Goal: Task Accomplishment & Management: Manage account settings

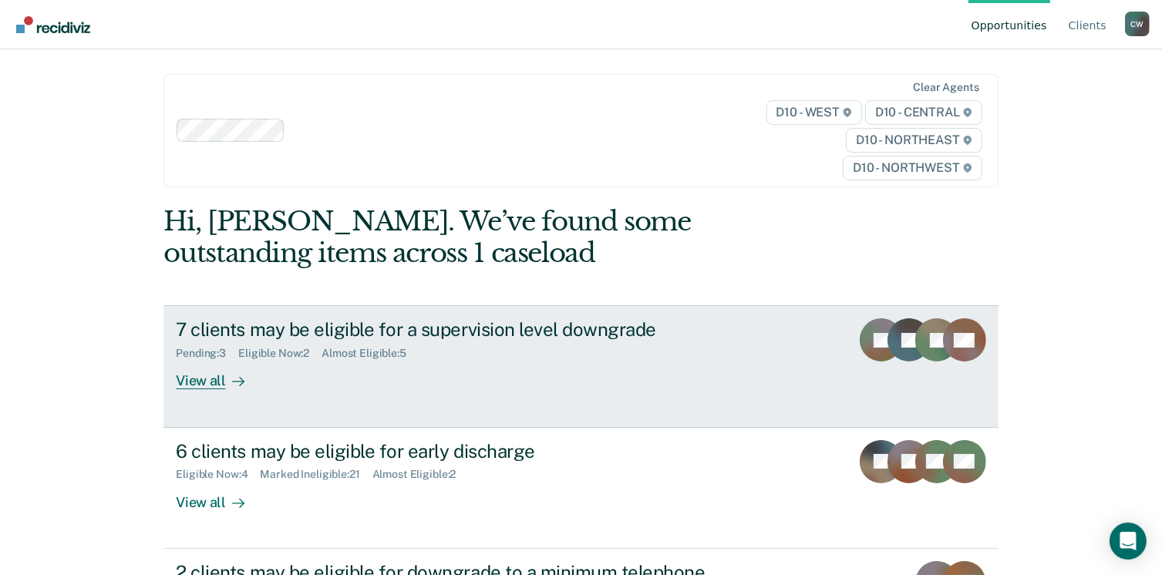
click at [268, 371] on div "7 clients may be eligible for a supervision level downgrade Pending : 3 Eligibl…" at bounding box center [465, 353] width 578 height 71
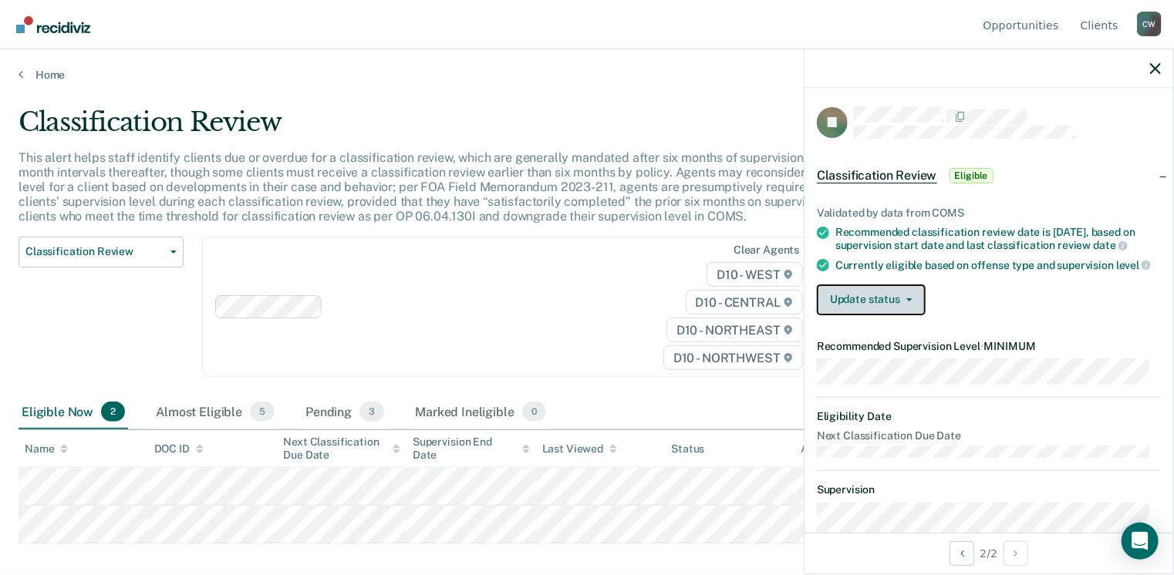
click at [892, 315] on button "Update status" at bounding box center [871, 300] width 109 height 31
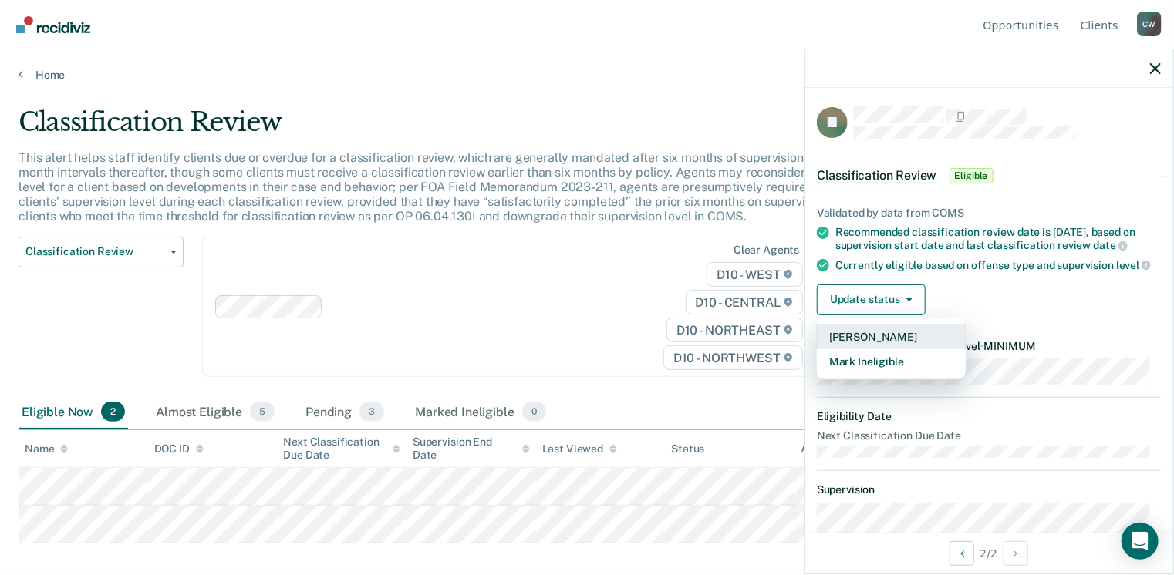
click at [875, 349] on button "[PERSON_NAME]" at bounding box center [891, 337] width 149 height 25
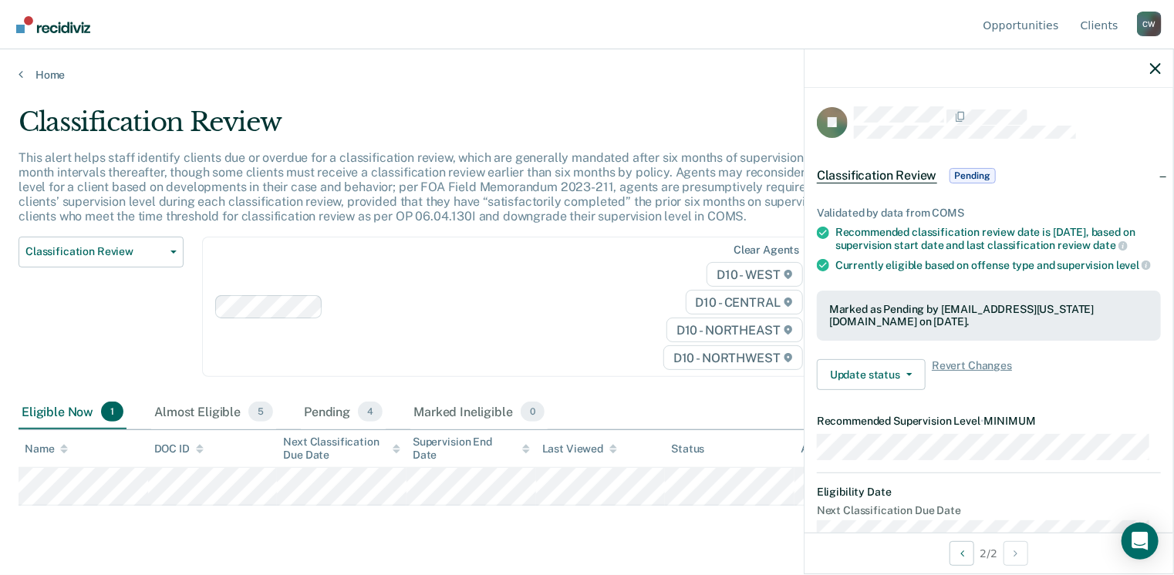
click at [608, 325] on div "Clear agents D10 - WEST D10 - CENTRAL D10 - NORTHEAST D10 - NORTHWEST" at bounding box center [510, 307] width 617 height 141
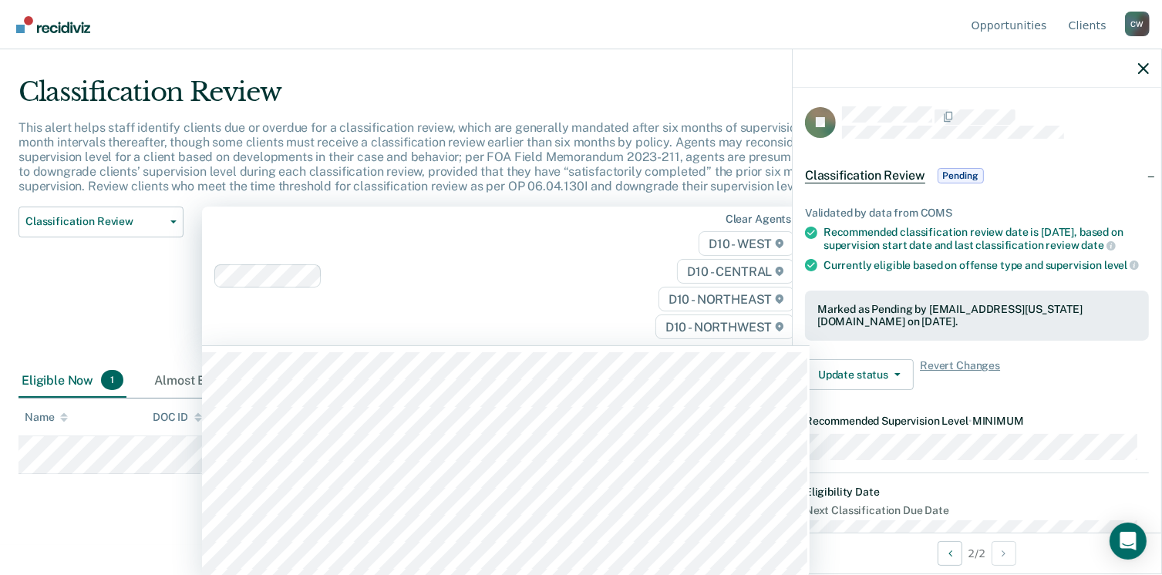
scroll to position [31, 0]
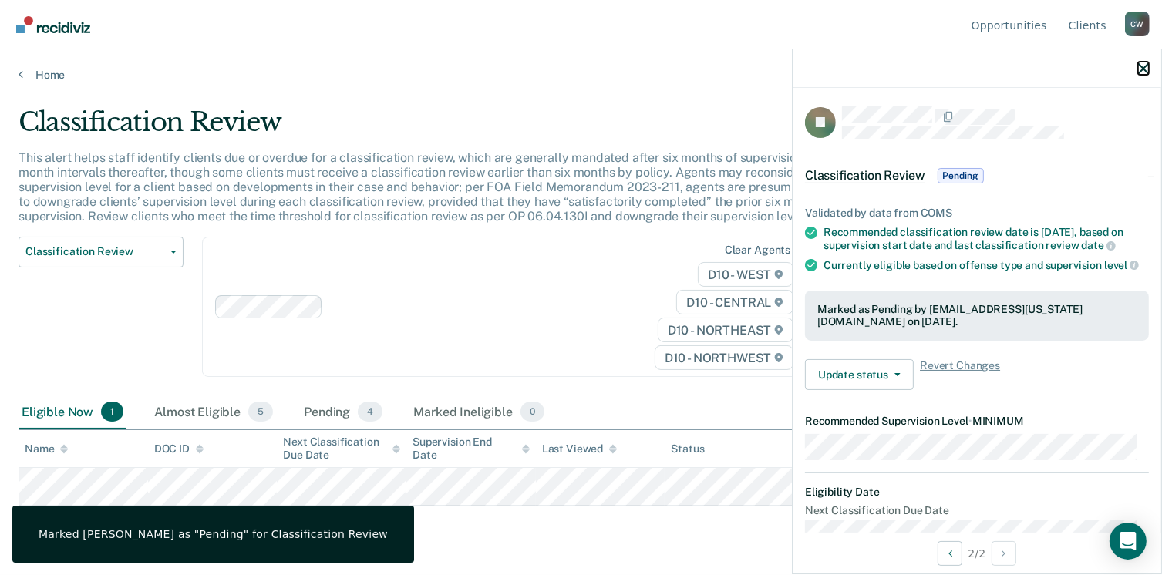
click at [1143, 70] on div at bounding box center [977, 68] width 369 height 39
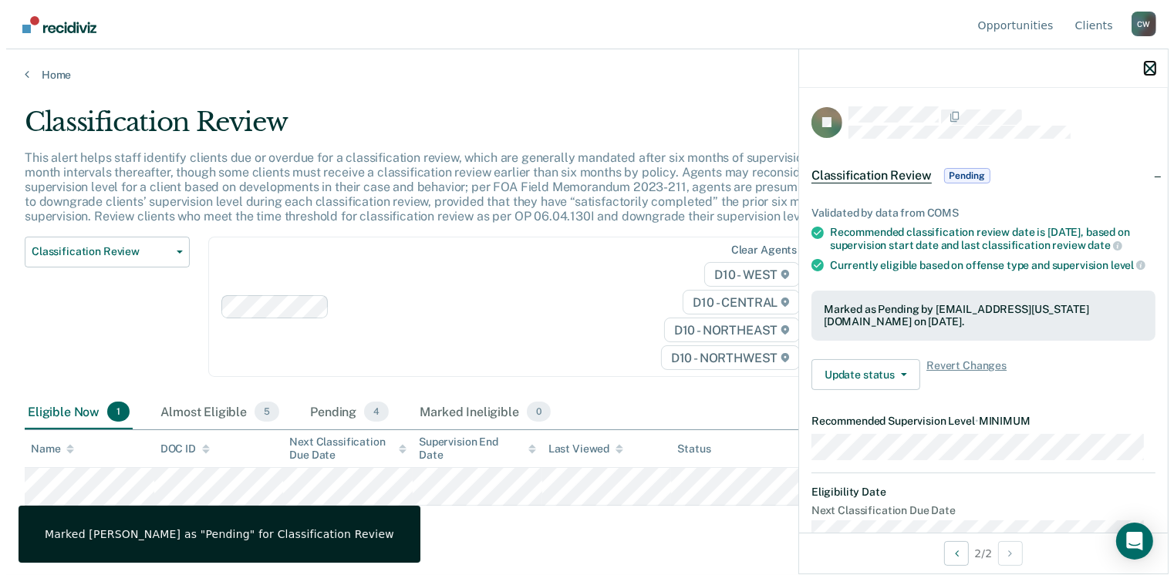
scroll to position [0, 0]
